Goal: Use online tool/utility: Use online tool/utility

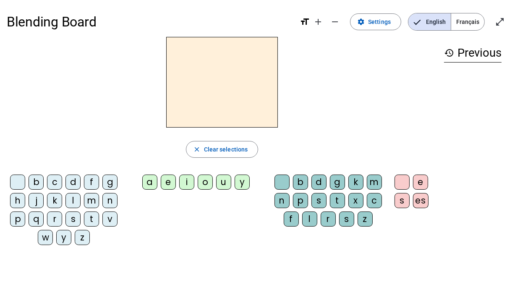
click at [463, 21] on span "Français" at bounding box center [467, 21] width 33 height 17
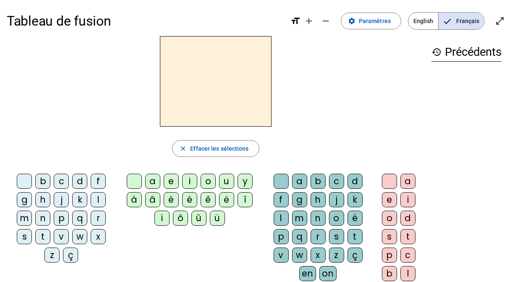
scroll to position [2, 0]
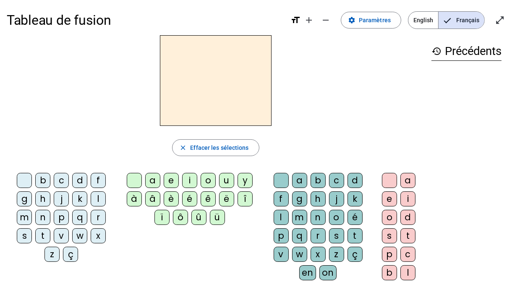
click at [64, 198] on div "j" at bounding box center [61, 198] width 15 height 15
click at [172, 181] on div "e" at bounding box center [171, 180] width 15 height 15
click at [79, 181] on div "d" at bounding box center [79, 180] width 15 height 15
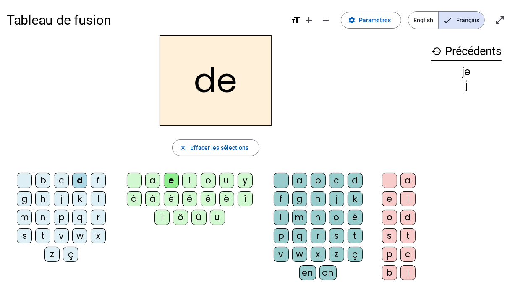
click at [22, 215] on div "m" at bounding box center [24, 217] width 15 height 15
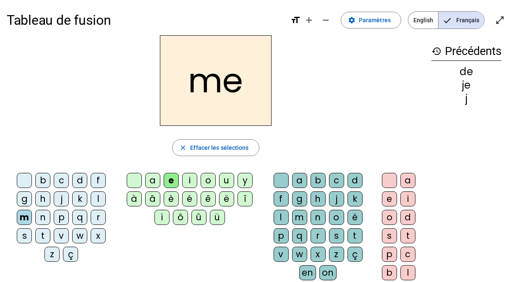
click at [96, 197] on div "l" at bounding box center [98, 198] width 15 height 15
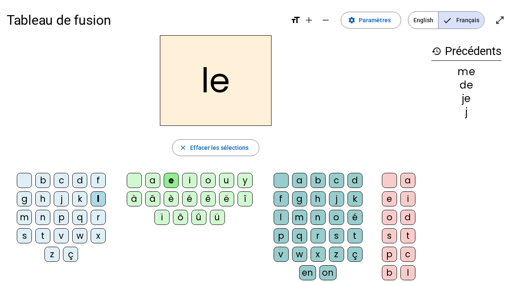
click at [227, 176] on div "u" at bounding box center [226, 180] width 15 height 15
click at [60, 233] on div "v" at bounding box center [61, 235] width 15 height 15
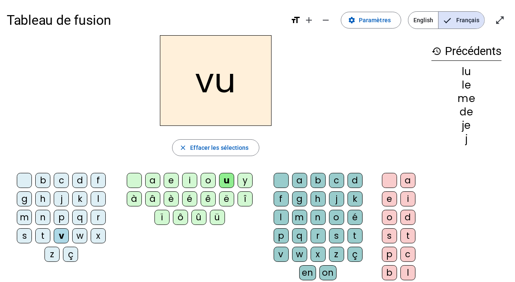
click at [43, 179] on div "b" at bounding box center [42, 180] width 15 height 15
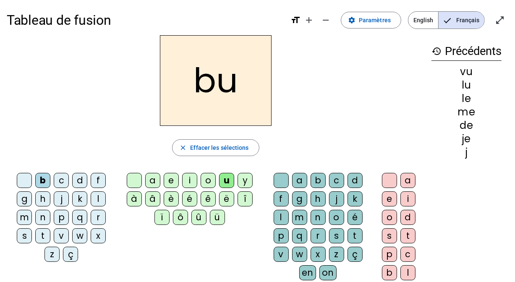
click at [67, 221] on div "p" at bounding box center [61, 217] width 15 height 15
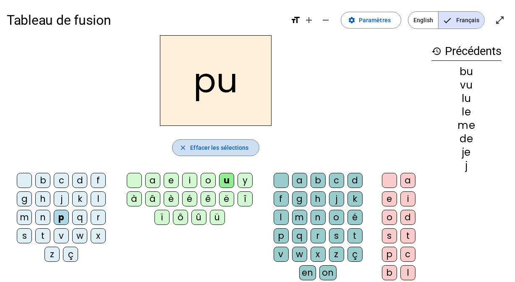
click at [179, 146] on span "button" at bounding box center [215, 148] width 86 height 20
